Goal: Task Accomplishment & Management: Manage account settings

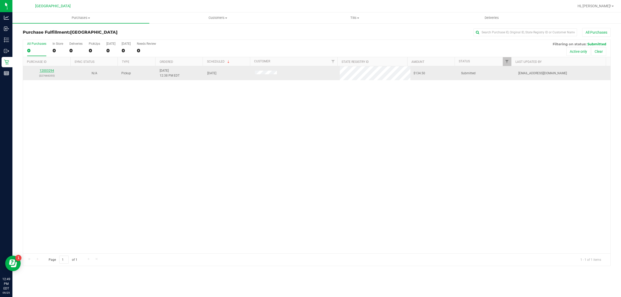
click at [45, 71] on link "12003294" at bounding box center [47, 71] width 14 height 4
click at [51, 71] on link "12003385" at bounding box center [47, 71] width 14 height 4
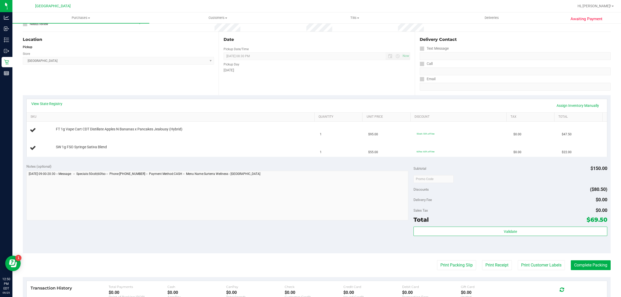
scroll to position [129, 0]
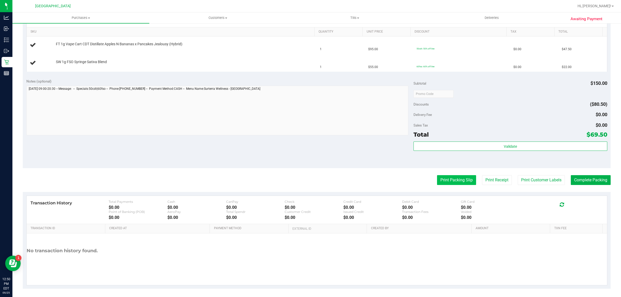
click at [457, 183] on button "Print Packing Slip" at bounding box center [456, 180] width 39 height 10
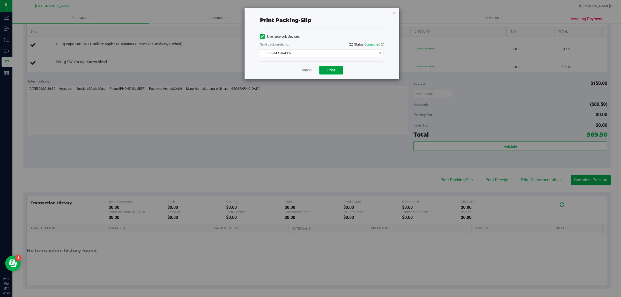
click at [333, 72] on span "Print" at bounding box center [331, 70] width 8 height 4
click at [307, 74] on div "Cancel Print" at bounding box center [322, 69] width 124 height 17
click at [307, 71] on link "Cancel" at bounding box center [306, 70] width 11 height 5
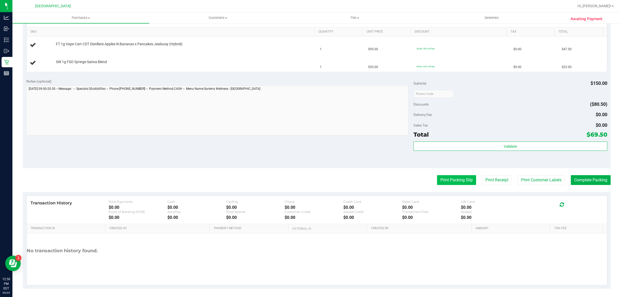
click at [458, 182] on button "Print Packing Slip" at bounding box center [456, 180] width 39 height 10
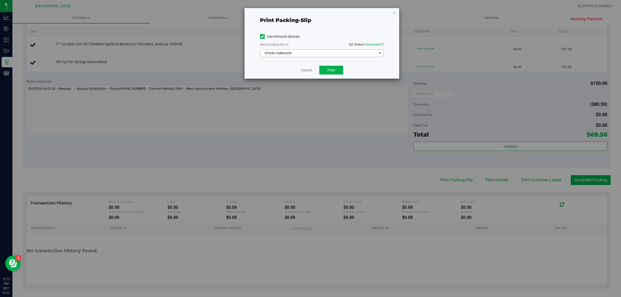
click at [328, 51] on span "EPSON-TARRAGON" at bounding box center [318, 53] width 117 height 7
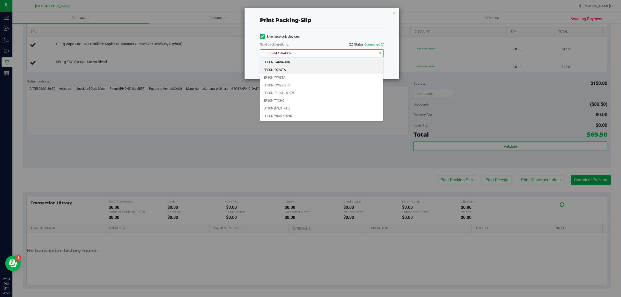
click at [300, 70] on li "EPSON-TOYOTA" at bounding box center [321, 70] width 123 height 8
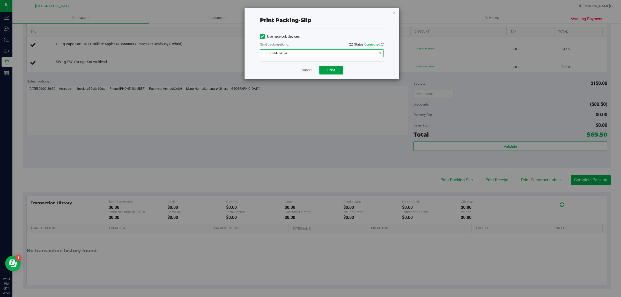
click at [325, 70] on button "Print" at bounding box center [331, 70] width 24 height 9
click at [303, 70] on link "Cancel" at bounding box center [306, 70] width 11 height 5
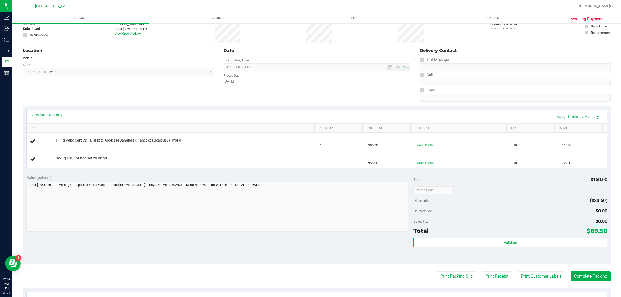
scroll to position [0, 0]
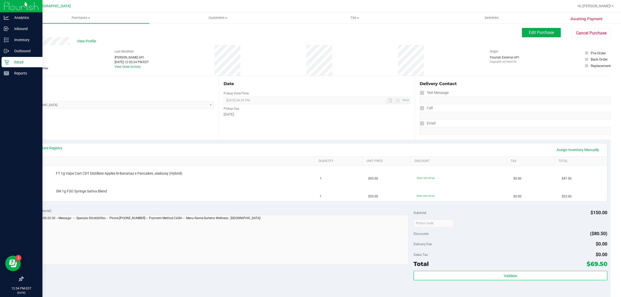
click at [20, 62] on p "Retail" at bounding box center [24, 62] width 31 height 6
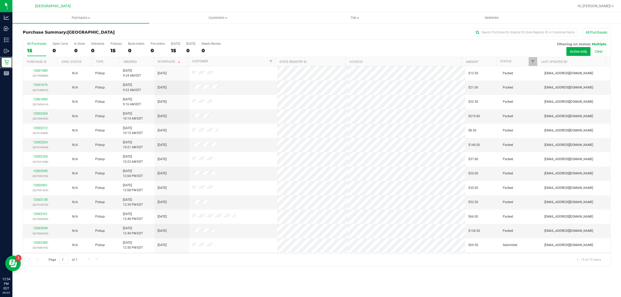
scroll to position [28, 0]
click at [40, 230] on link "12003404" at bounding box center [40, 229] width 14 height 4
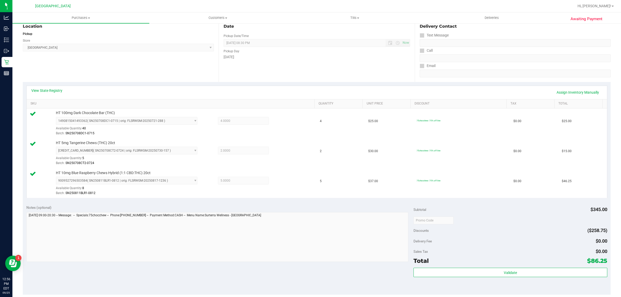
scroll to position [97, 0]
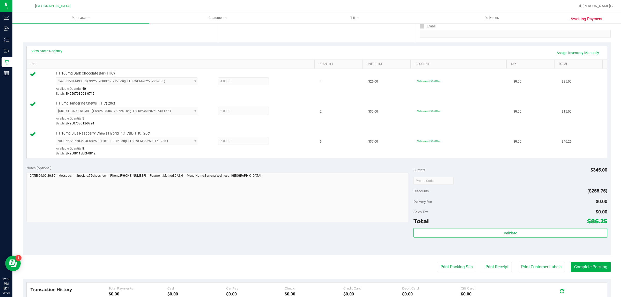
click at [489, 240] on div "Validate" at bounding box center [509, 239] width 193 height 23
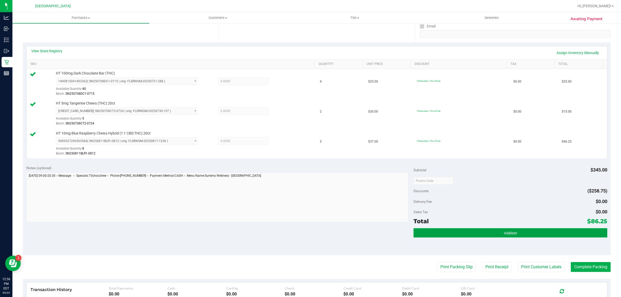
click at [495, 231] on button "Validate" at bounding box center [509, 232] width 193 height 9
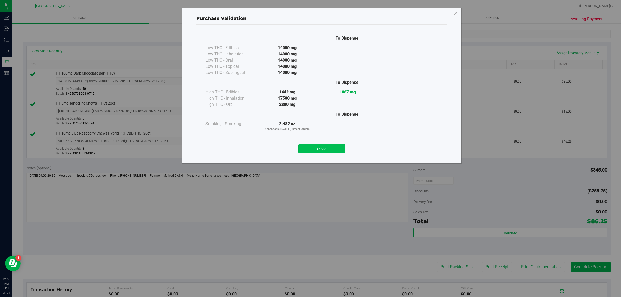
click at [325, 152] on button "Close" at bounding box center [321, 148] width 47 height 9
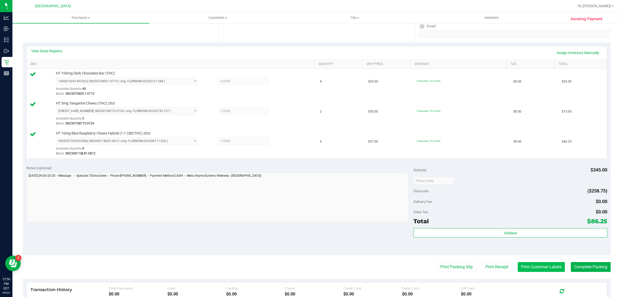
click at [531, 267] on button "Print Customer Labels" at bounding box center [541, 267] width 47 height 10
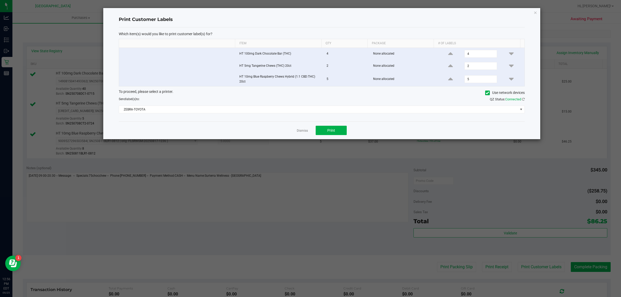
click at [334, 136] on div "Dismiss Print" at bounding box center [322, 130] width 406 height 18
click at [325, 127] on button "Print" at bounding box center [331, 130] width 31 height 9
click at [303, 131] on link "Dismiss" at bounding box center [302, 131] width 11 height 4
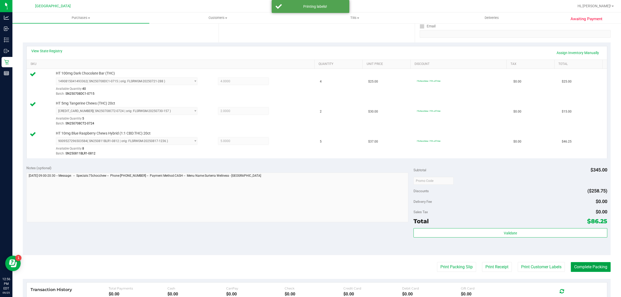
click at [586, 268] on button "Complete Packing" at bounding box center [591, 267] width 40 height 10
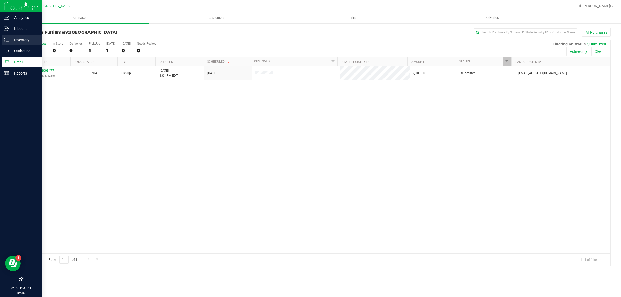
click at [5, 36] on div "Inventory" at bounding box center [22, 40] width 41 height 10
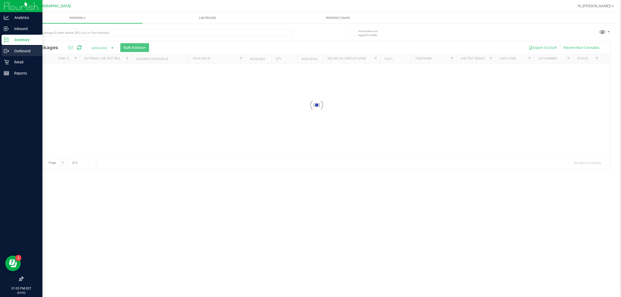
click at [19, 56] on div "Outbound" at bounding box center [22, 51] width 41 height 10
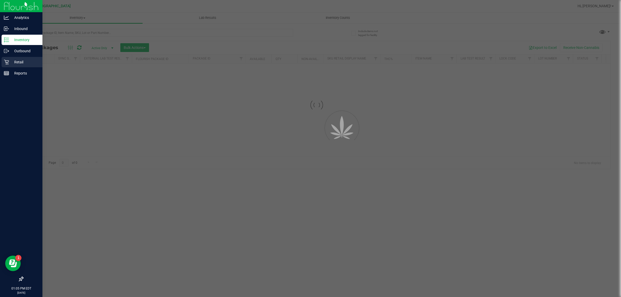
click at [18, 59] on p "Retail" at bounding box center [24, 62] width 31 height 6
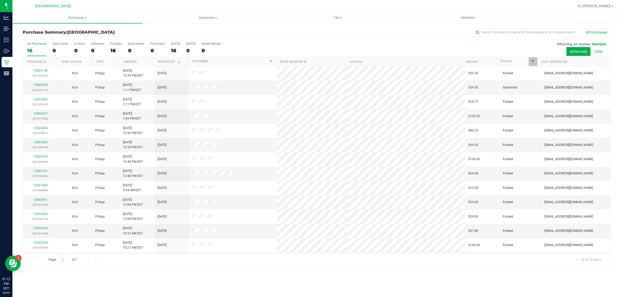
click at [275, 49] on div "All Purchases 16 Open Carts 0 In Store 0 Deliveries 0 PickUps 16 Back-orders 0 …" at bounding box center [316, 48] width 587 height 17
click at [273, 34] on div "All Purchases" at bounding box center [415, 32] width 392 height 9
click at [280, 42] on div "All Purchases 16 Open Carts 0 In Store 0 Deliveries 0 PickUps 16 Back-orders 0 …" at bounding box center [316, 42] width 587 height 4
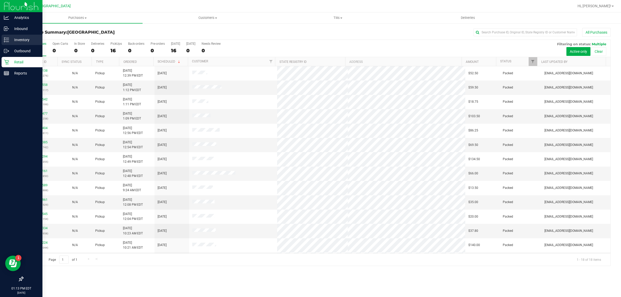
click at [5, 42] on icon at bounding box center [6, 39] width 5 height 5
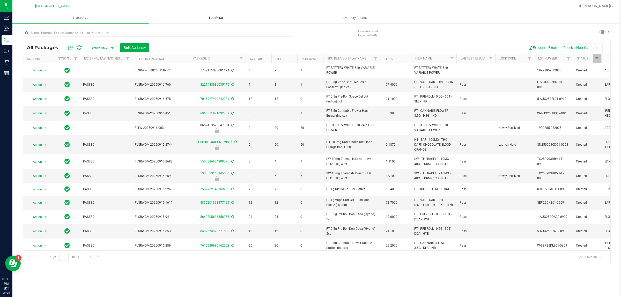
click at [180, 20] on uib-tab-heading "Lab Results" at bounding box center [218, 18] width 136 height 10
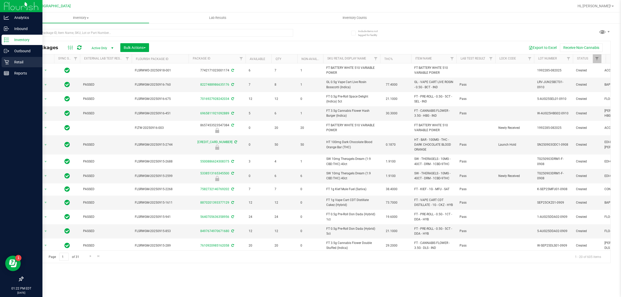
click at [11, 62] on p "Retail" at bounding box center [24, 62] width 31 height 6
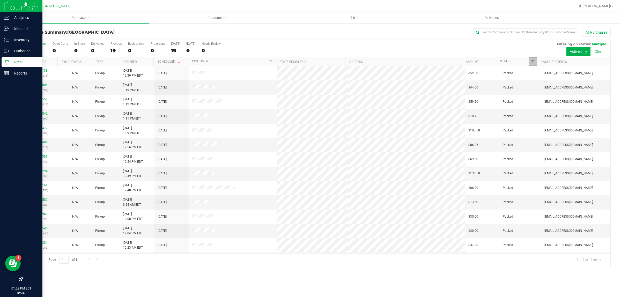
click at [532, 59] on link "Filter" at bounding box center [532, 61] width 9 height 9
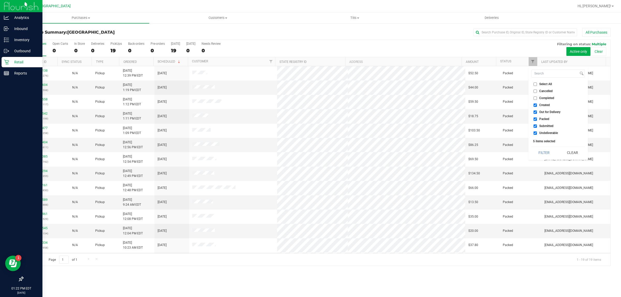
click at [534, 105] on input "Created" at bounding box center [534, 104] width 3 height 3
checkbox input "false"
click at [534, 111] on input "Out for Delivery" at bounding box center [534, 111] width 3 height 3
checkbox input "false"
click at [535, 119] on input "Packed" at bounding box center [534, 118] width 3 height 3
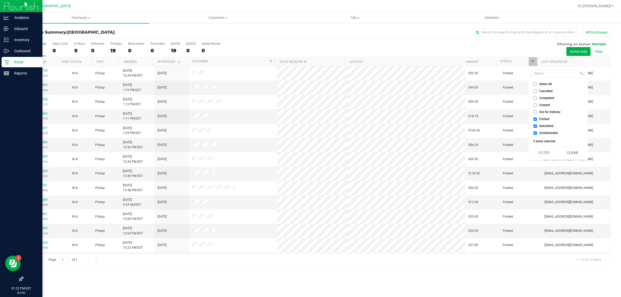
checkbox input "false"
click at [534, 132] on input "Undeliverable" at bounding box center [534, 132] width 3 height 3
checkbox input "false"
click at [545, 154] on button "Filter" at bounding box center [543, 152] width 25 height 11
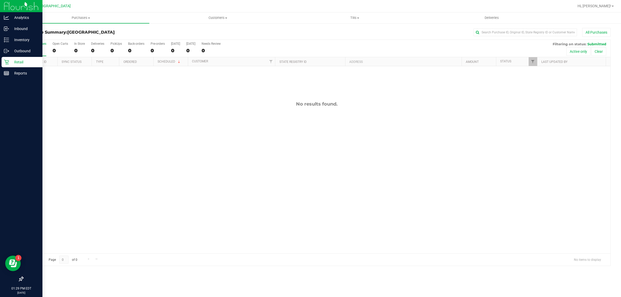
click at [14, 60] on p "Retail" at bounding box center [24, 62] width 31 height 6
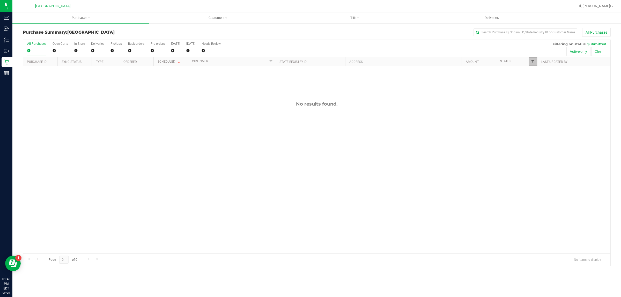
click at [534, 63] on span "Filter" at bounding box center [533, 61] width 4 height 4
click at [549, 156] on button "Filter" at bounding box center [543, 152] width 25 height 11
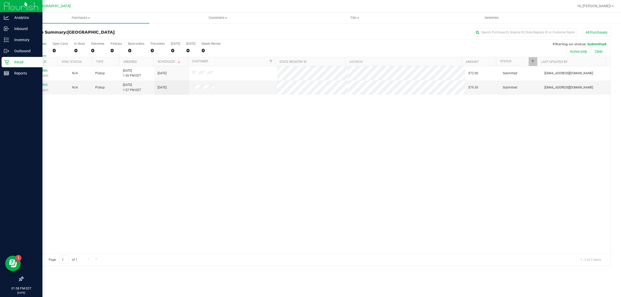
click at [15, 58] on div "Retail" at bounding box center [22, 62] width 41 height 10
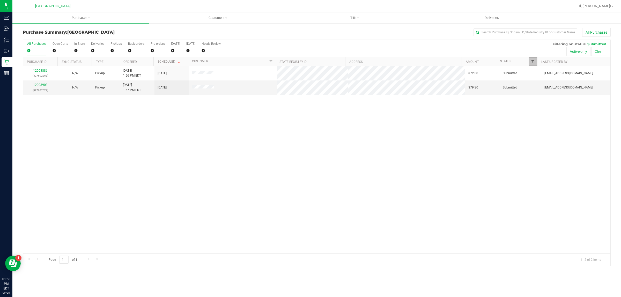
click at [531, 61] on span "Filter" at bounding box center [533, 61] width 4 height 4
click at [551, 153] on button "Filter" at bounding box center [543, 152] width 25 height 11
click at [532, 62] on span "Filter" at bounding box center [533, 61] width 4 height 4
click at [160, 151] on div "12003886 (327692263) N/A Pickup [DATE] 1:56 PM EDT 9/25/2025 $72.00 Submitted […" at bounding box center [316, 159] width 587 height 187
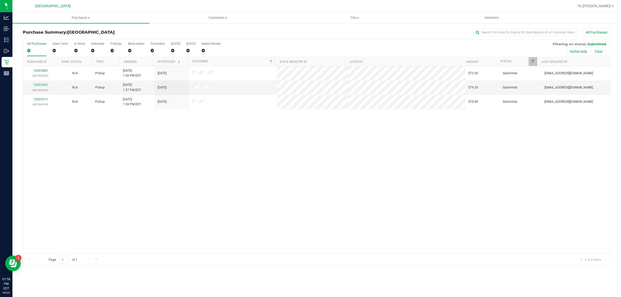
click at [161, 183] on div "12003886 (327692263) N/A Pickup [DATE] 1:56 PM EDT 9/25/2025 $72.00 Submitted […" at bounding box center [316, 159] width 587 height 187
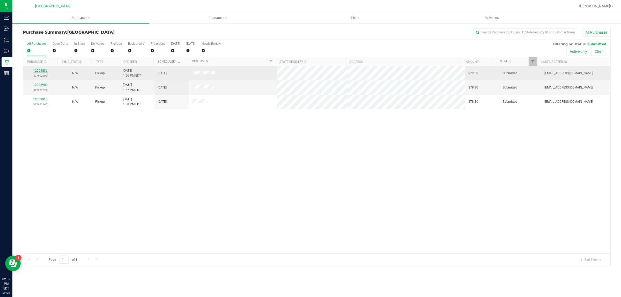
click at [40, 69] on link "12003886" at bounding box center [40, 71] width 14 height 4
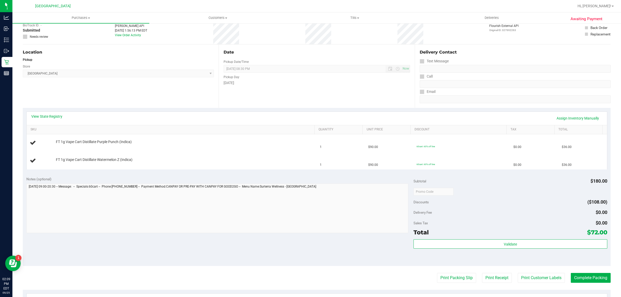
scroll to position [97, 0]
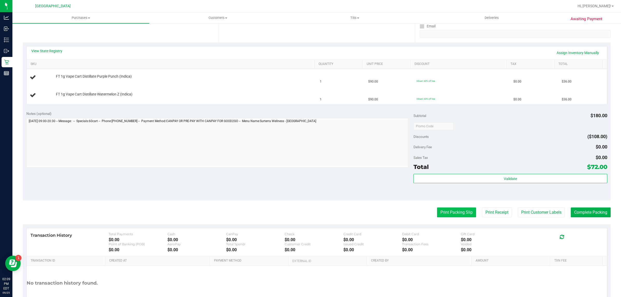
click at [457, 213] on button "Print Packing Slip" at bounding box center [456, 212] width 39 height 10
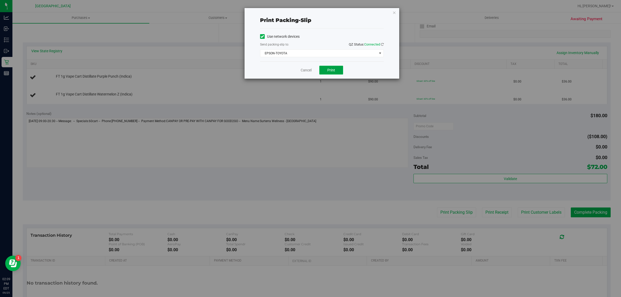
click at [338, 71] on button "Print" at bounding box center [331, 70] width 24 height 9
click at [309, 70] on link "Cancel" at bounding box center [306, 70] width 11 height 5
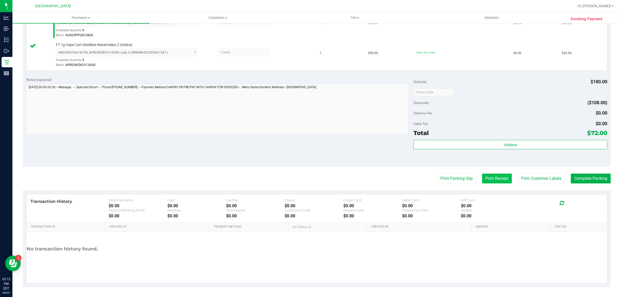
scroll to position [156, 0]
click at [534, 179] on button "Print Customer Labels" at bounding box center [541, 178] width 47 height 10
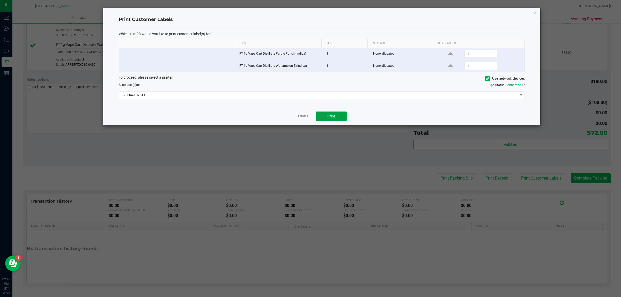
click at [329, 120] on button "Print" at bounding box center [331, 115] width 31 height 9
click at [298, 118] on link "Dismiss" at bounding box center [302, 116] width 11 height 4
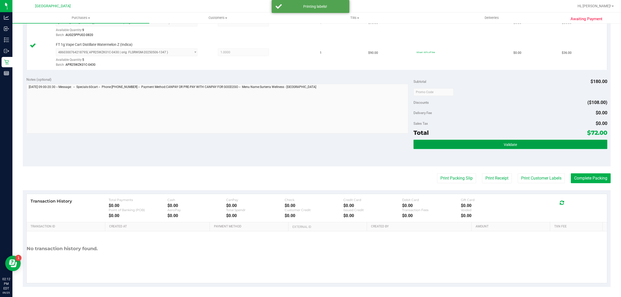
click at [478, 142] on button "Validate" at bounding box center [509, 144] width 193 height 9
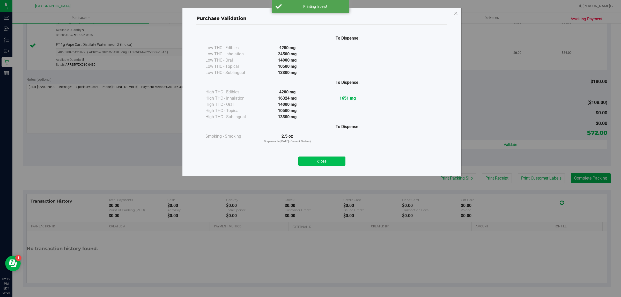
click at [332, 161] on button "Close" at bounding box center [321, 160] width 47 height 9
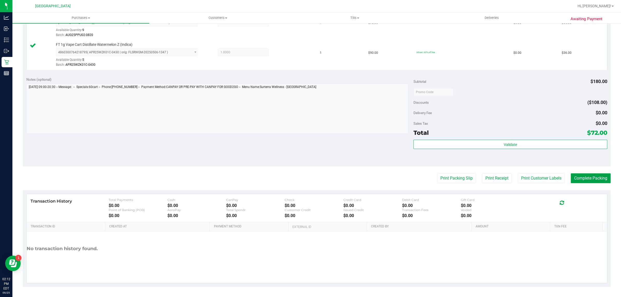
click at [580, 180] on button "Complete Packing" at bounding box center [591, 178] width 40 height 10
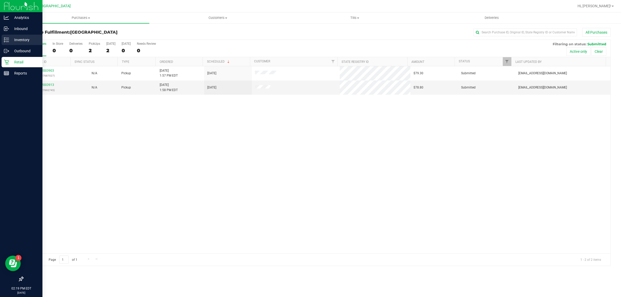
click at [7, 40] on line at bounding box center [7, 40] width 3 height 0
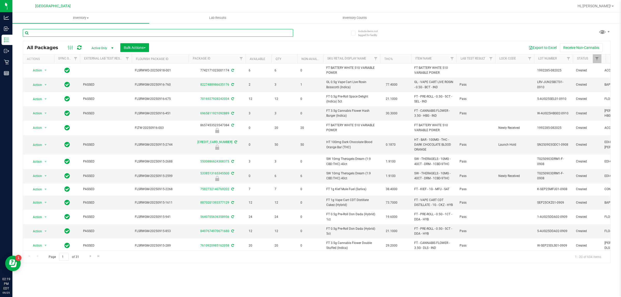
click at [94, 32] on input "text" at bounding box center [158, 33] width 270 height 8
type input "10ct"
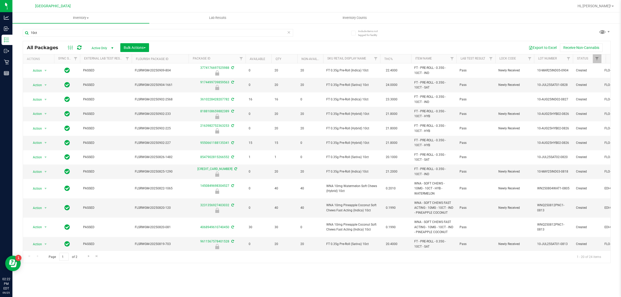
click at [307, 49] on div "Export to Excel Receive Non-Cannabis" at bounding box center [379, 47] width 453 height 9
